Goal: Task Accomplishment & Management: Manage account settings

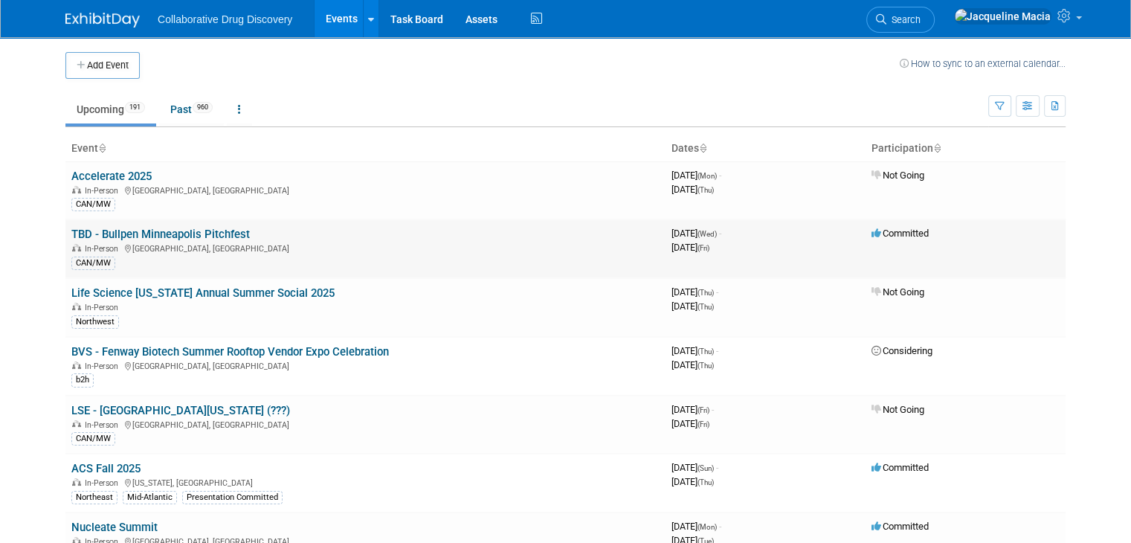
click at [133, 233] on link "TBD - Bullpen Minneapolis Pitchfest" at bounding box center [160, 233] width 178 height 13
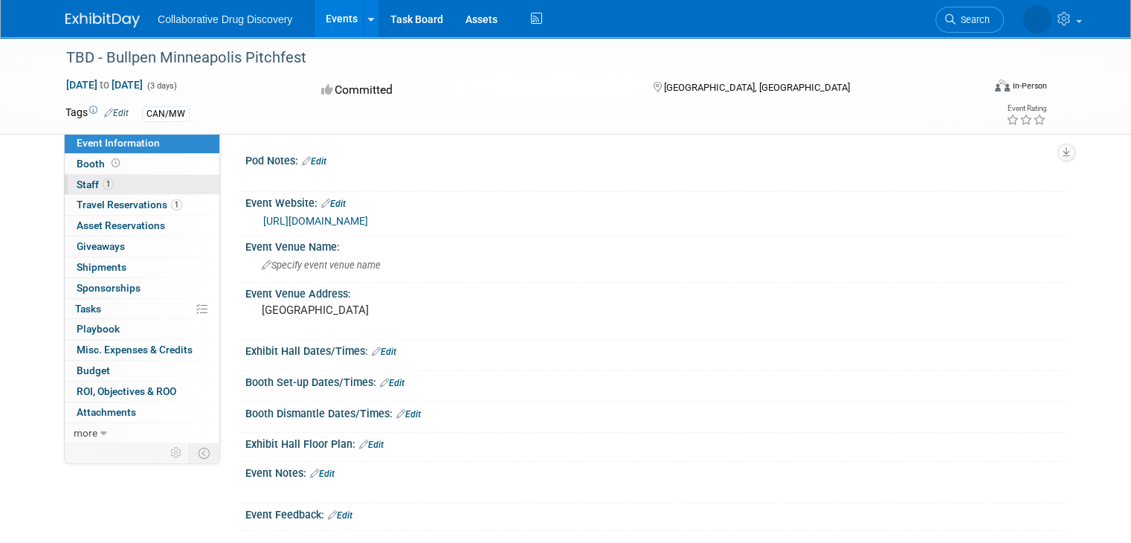
click at [77, 187] on span "Staff 1" at bounding box center [95, 184] width 37 height 12
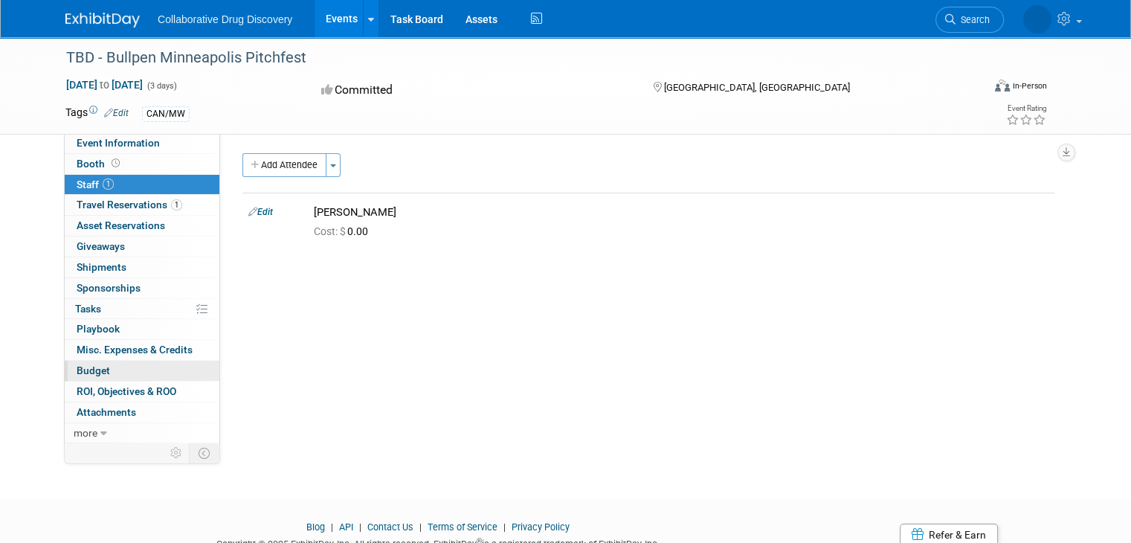
click at [88, 368] on span "Budget" at bounding box center [93, 370] width 33 height 12
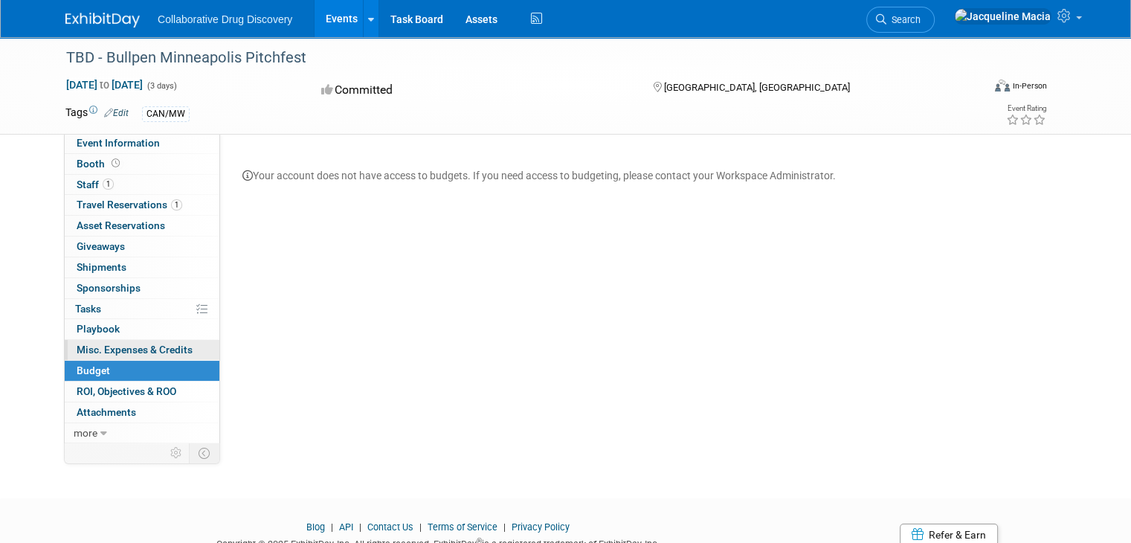
click at [90, 348] on span "Misc. Expenses & Credits 0" at bounding box center [135, 349] width 116 height 12
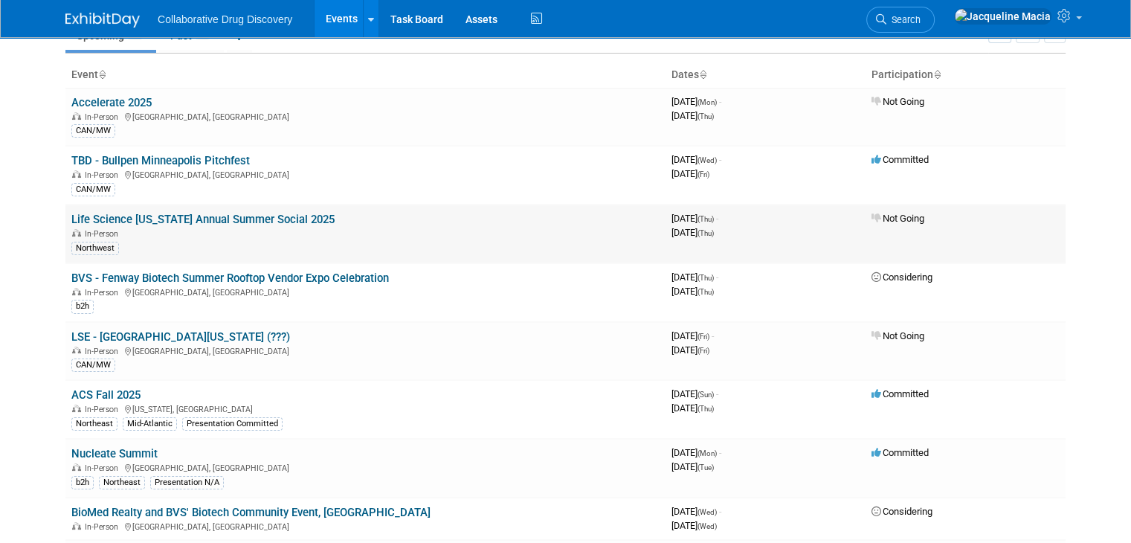
scroll to position [74, 0]
click at [88, 392] on link "ACS Fall 2025" at bounding box center [105, 393] width 69 height 13
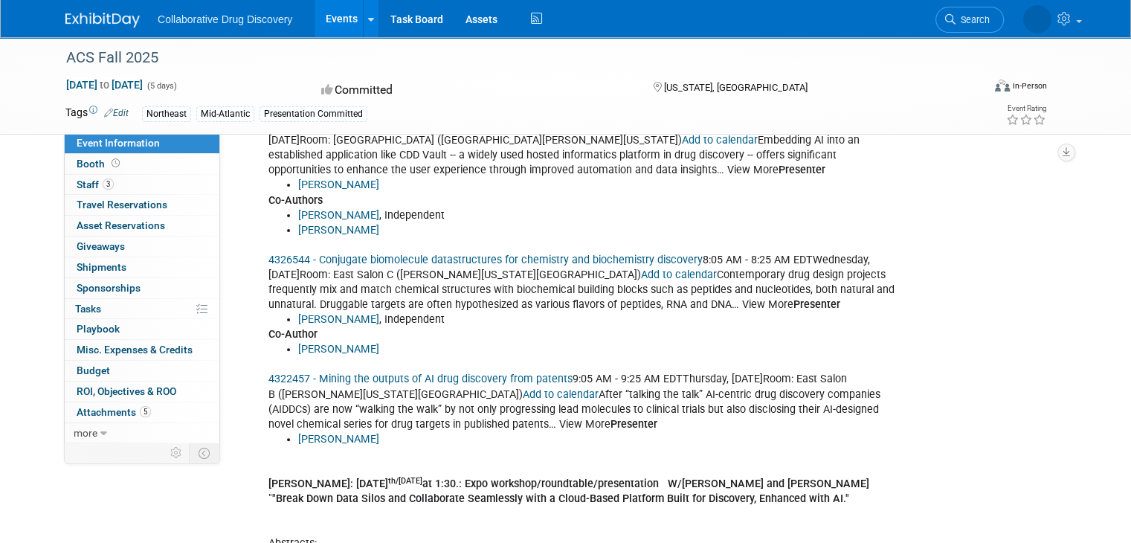
scroll to position [668, 0]
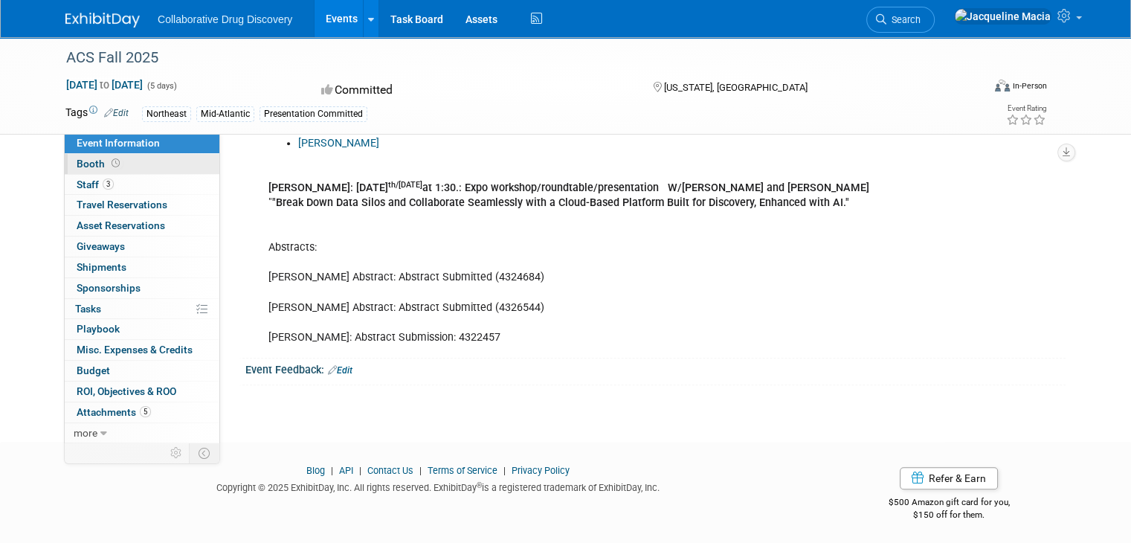
click at [77, 164] on span "Booth" at bounding box center [100, 164] width 46 height 12
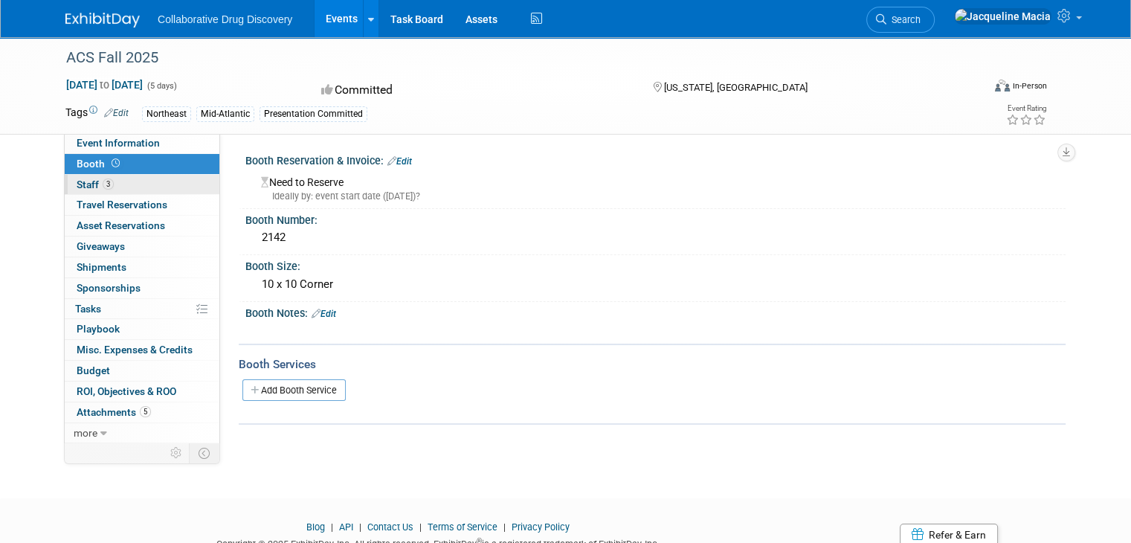
click at [77, 186] on span "Staff 3" at bounding box center [95, 184] width 37 height 12
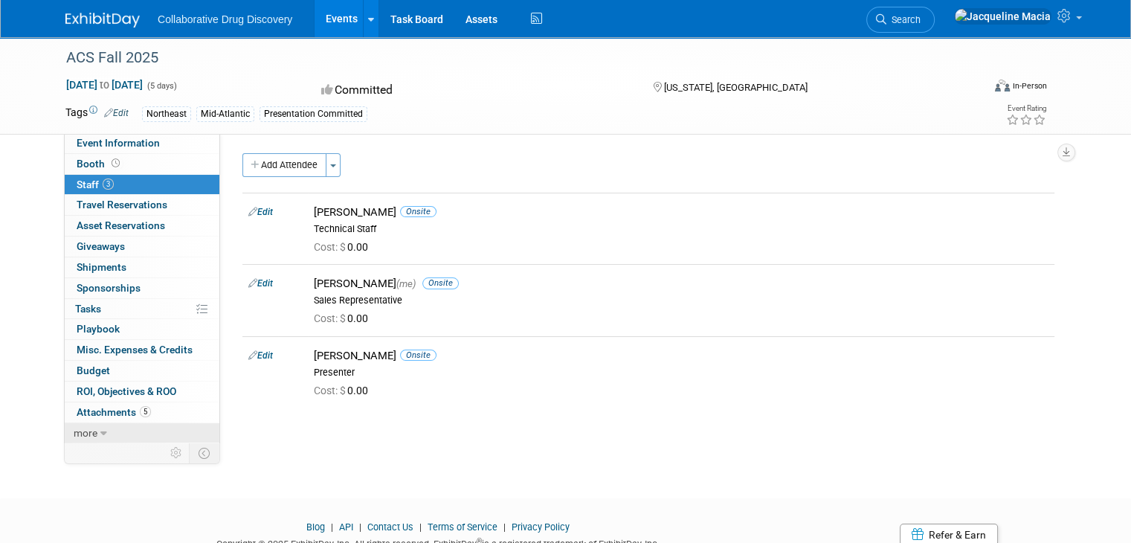
click at [94, 433] on link "more" at bounding box center [142, 433] width 155 height 20
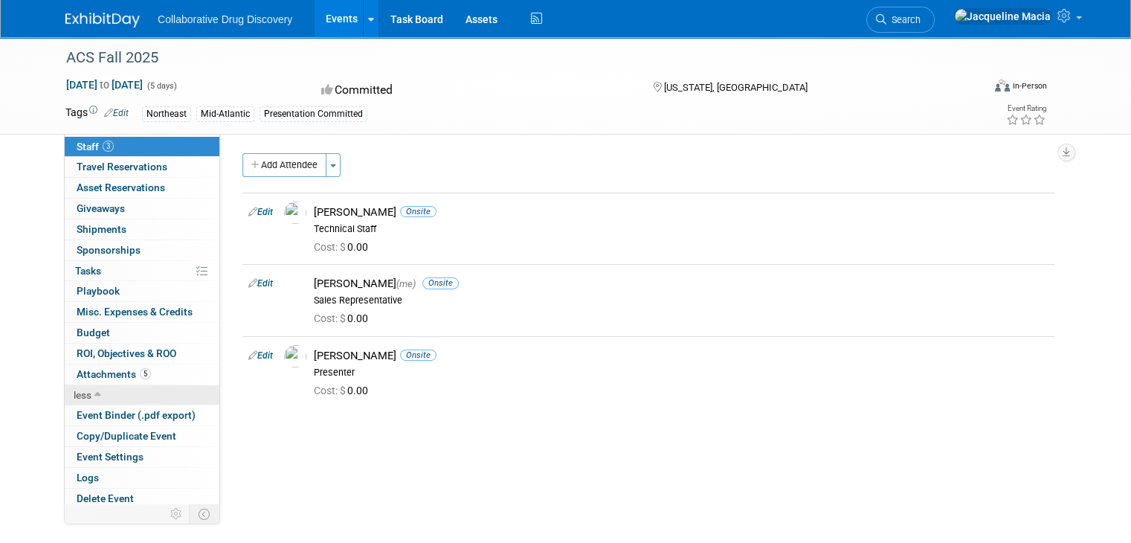
scroll to position [39, 0]
click at [92, 369] on span "Attachments 5" at bounding box center [114, 372] width 74 height 12
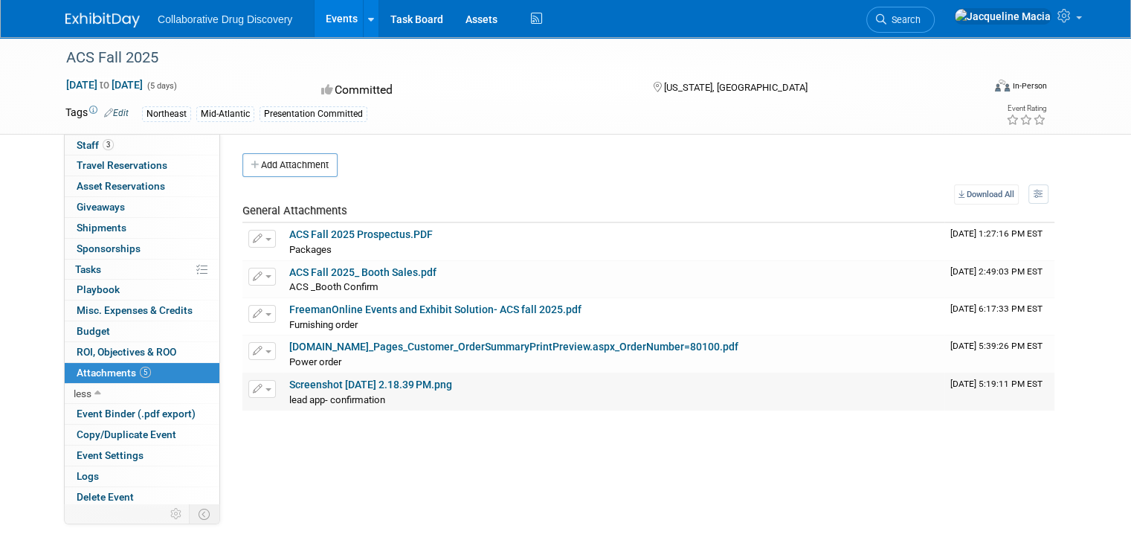
click at [334, 392] on div "lead app- confirmation lead app- confirmation X" at bounding box center [613, 399] width 649 height 15
click at [253, 389] on button "button" at bounding box center [262, 389] width 28 height 18
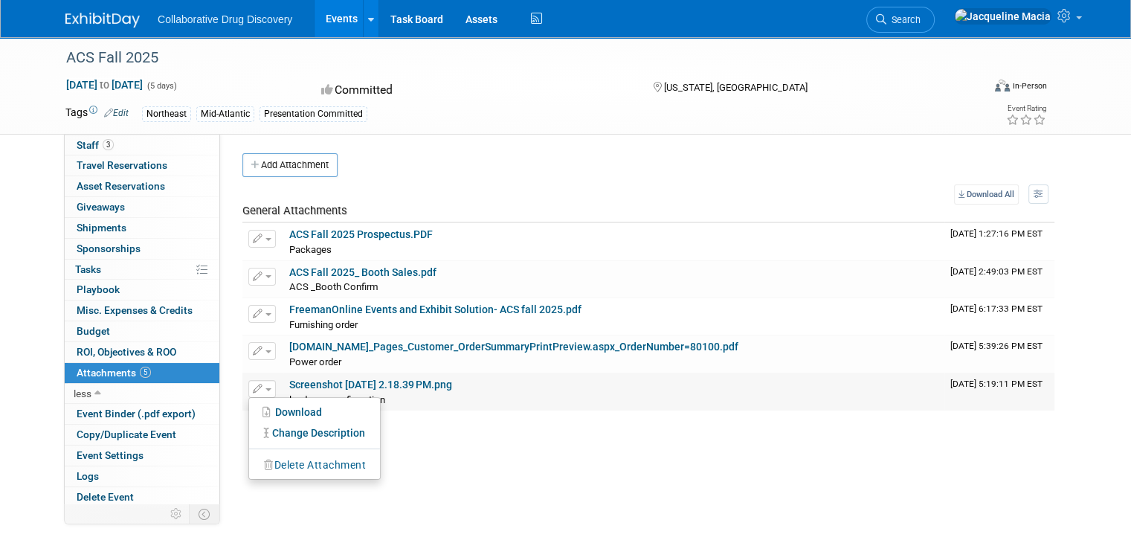
click at [407, 387] on link "Screenshot 2025-07-25 at 2.18.39 PM.png" at bounding box center [370, 384] width 163 height 12
